Goal: Check status: Check status

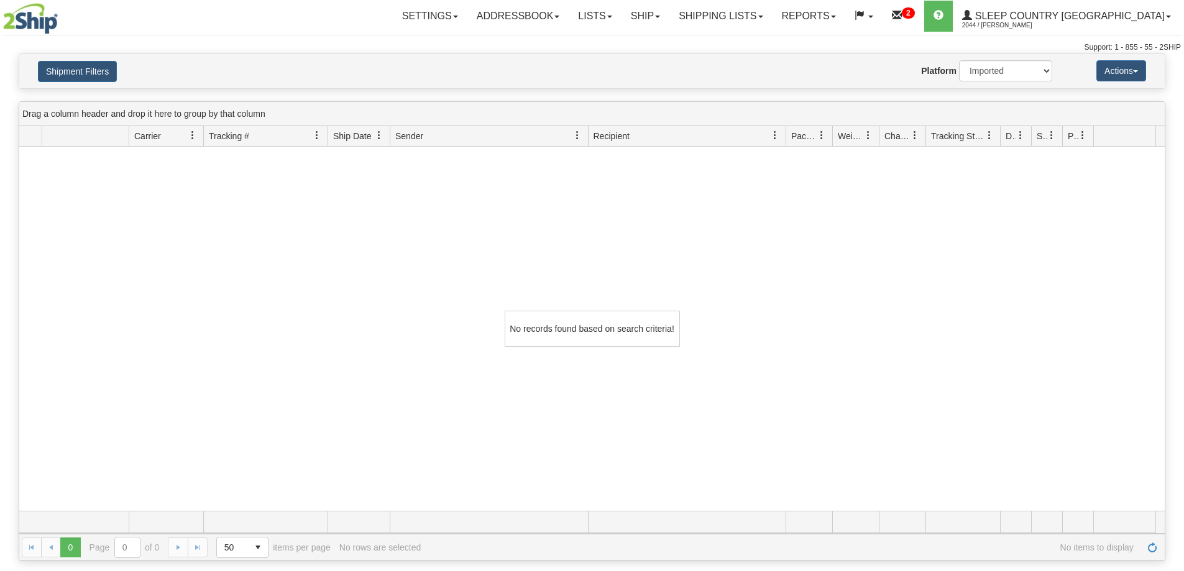
select select "1"
click at [772, 12] on link "Shipping lists" at bounding box center [721, 16] width 103 height 31
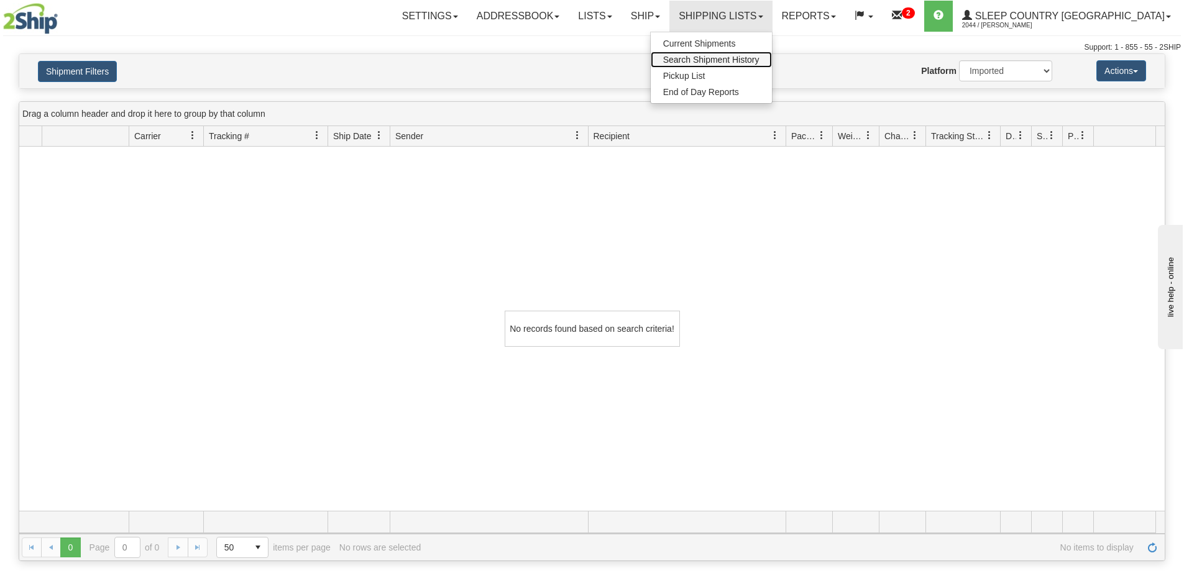
click at [760, 59] on span "Search Shipment History" at bounding box center [711, 60] width 96 height 10
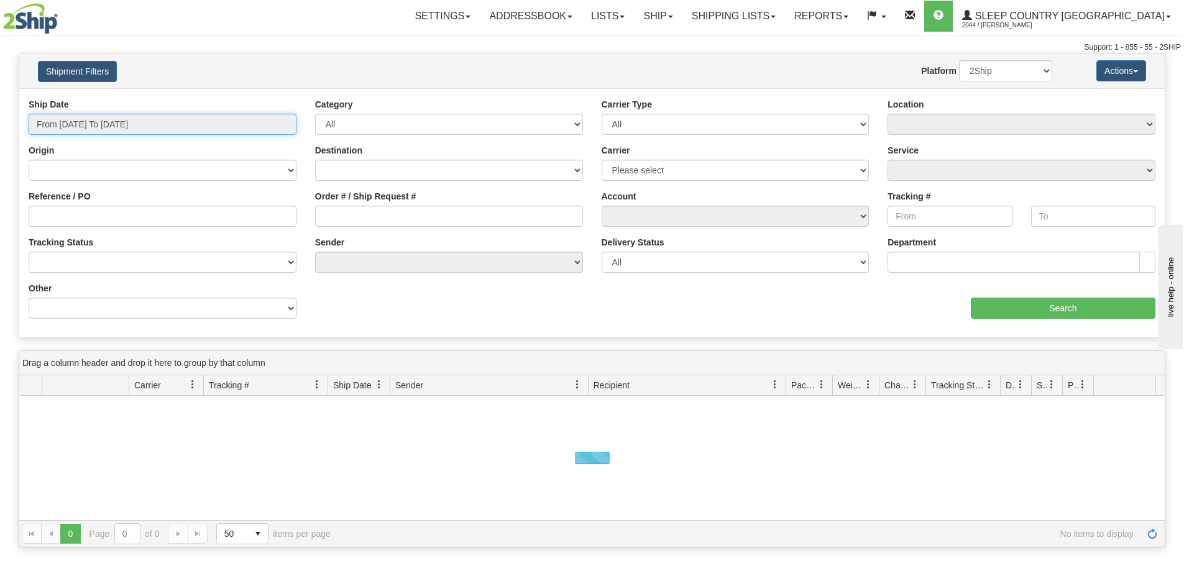
click at [96, 129] on input "From 08/25/2025 To 08/26/2025" at bounding box center [163, 124] width 268 height 21
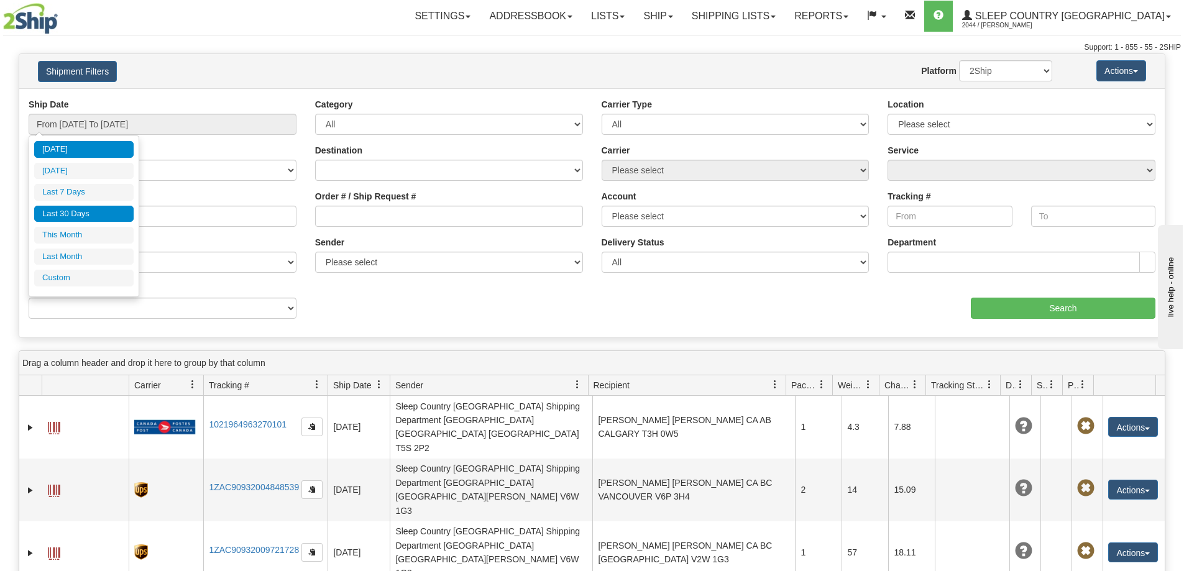
click at [87, 214] on li "Last 30 Days" at bounding box center [83, 214] width 99 height 17
type input "From [DATE] To [DATE]"
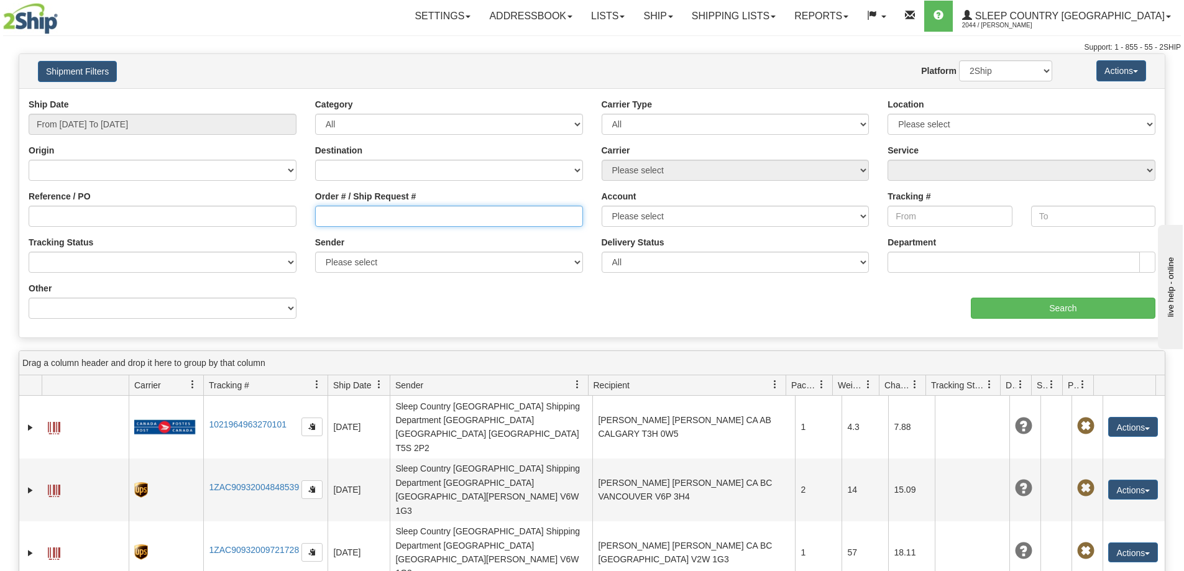
click at [350, 224] on input "Order # / Ship Request #" at bounding box center [449, 216] width 268 height 21
paste input "9000I027924"
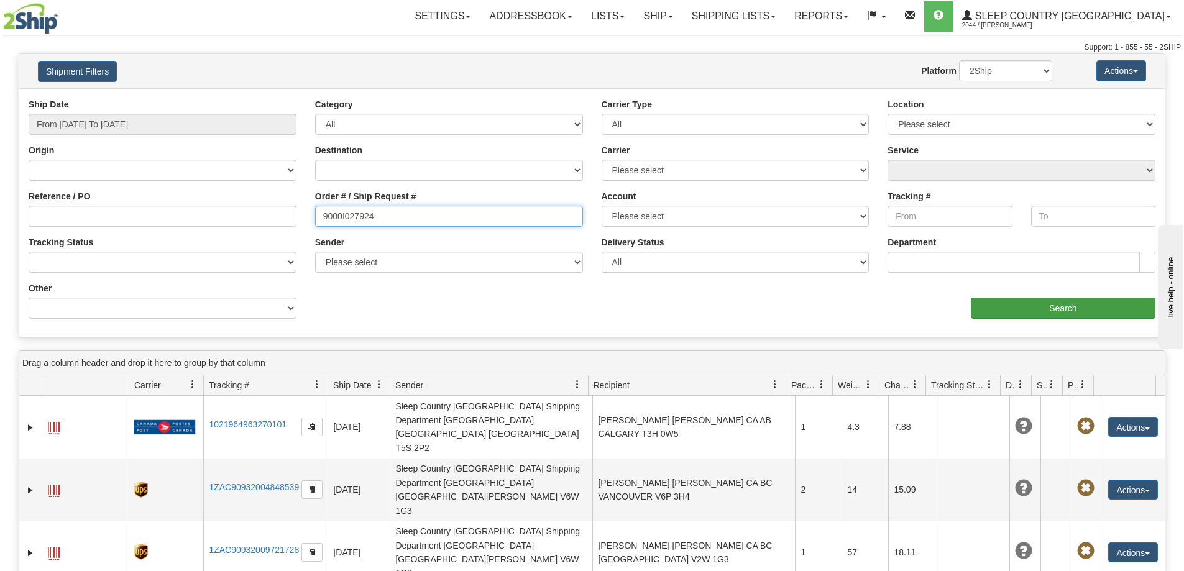
type input "9000I027924"
click at [1026, 307] on input "Search" at bounding box center [1063, 308] width 185 height 21
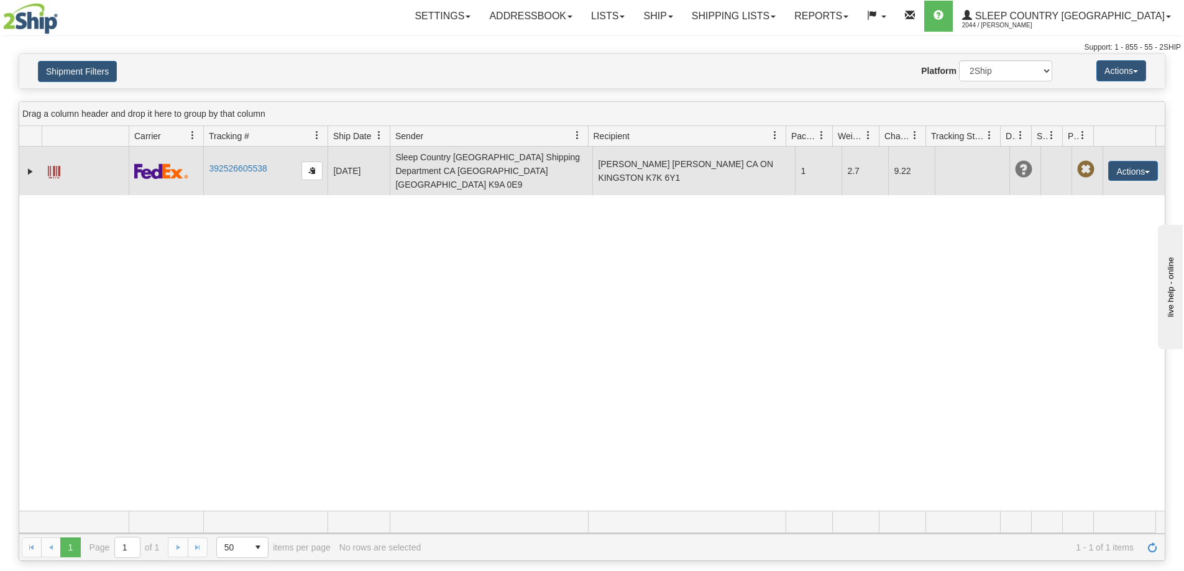
click at [241, 150] on td "392526605538" at bounding box center [265, 171] width 124 height 48
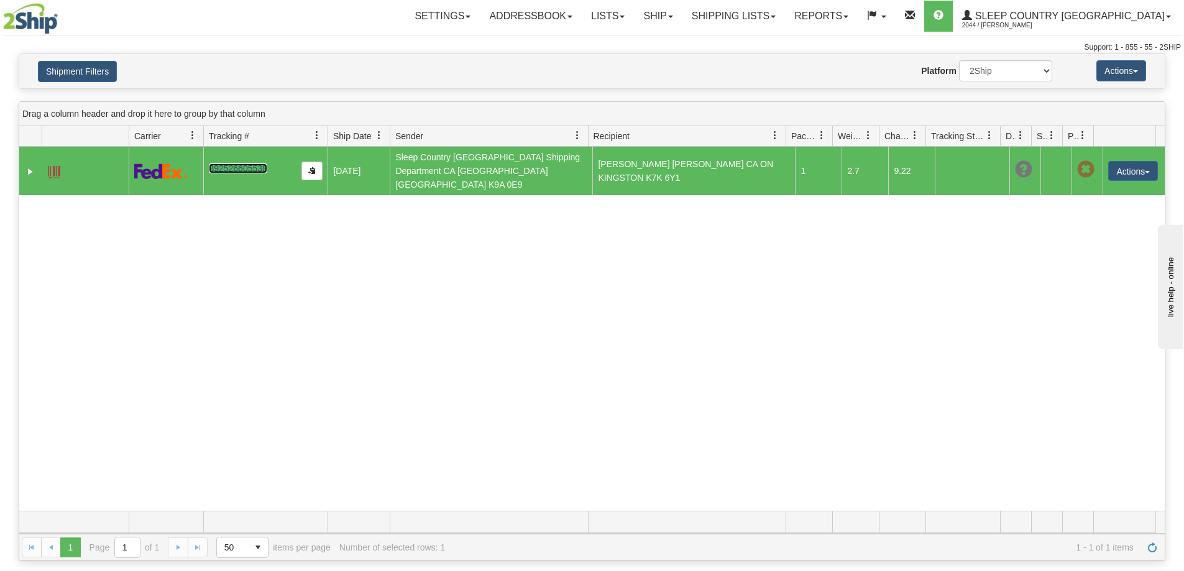
click at [239, 164] on link "392526605538" at bounding box center [238, 169] width 58 height 10
